Goal: Browse casually: Explore the website without a specific task or goal

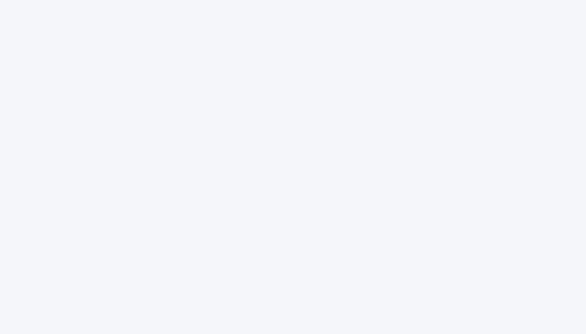
click at [297, 221] on div at bounding box center [293, 167] width 586 height 334
click at [254, 164] on div at bounding box center [293, 167] width 586 height 334
